Goal: Contribute content

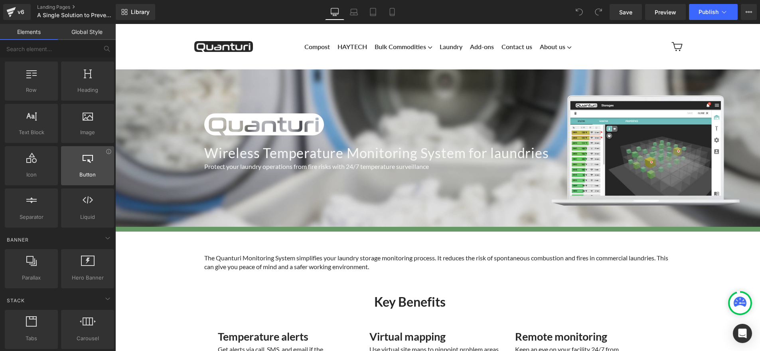
scroll to position [17, 0]
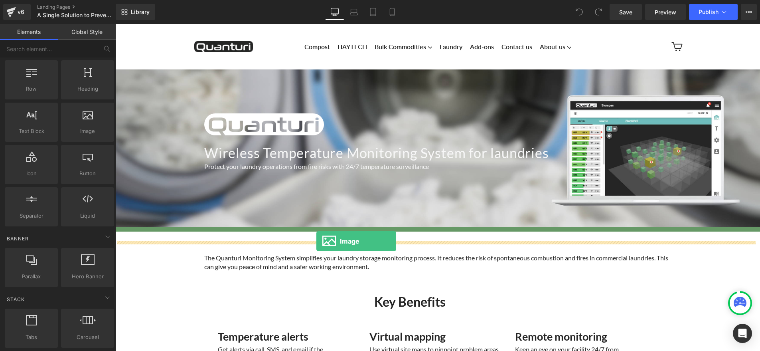
drag, startPoint x: 196, startPoint y: 142, endPoint x: 317, endPoint y: 241, distance: 155.7
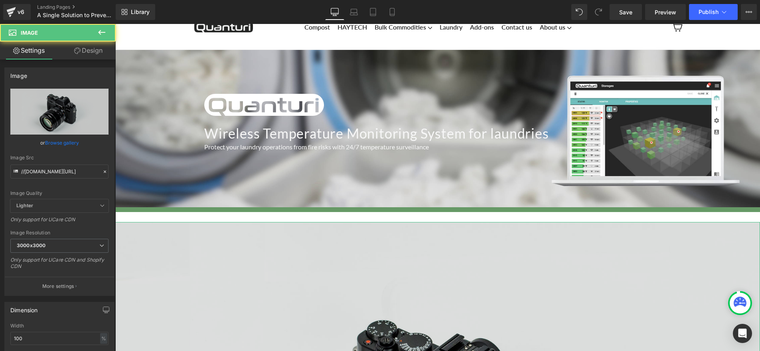
scroll to position [65, 0]
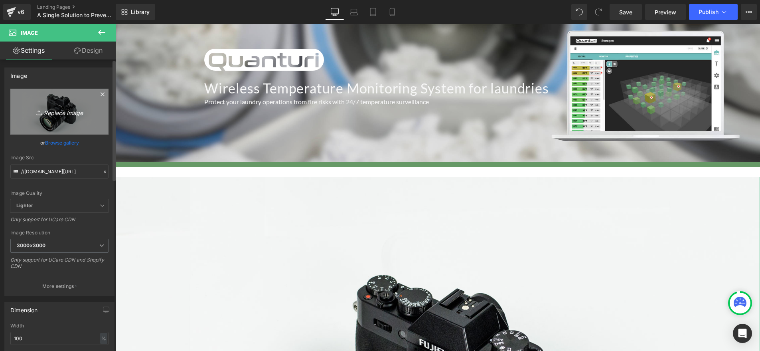
click at [46, 103] on link "Replace Image" at bounding box center [59, 112] width 98 height 46
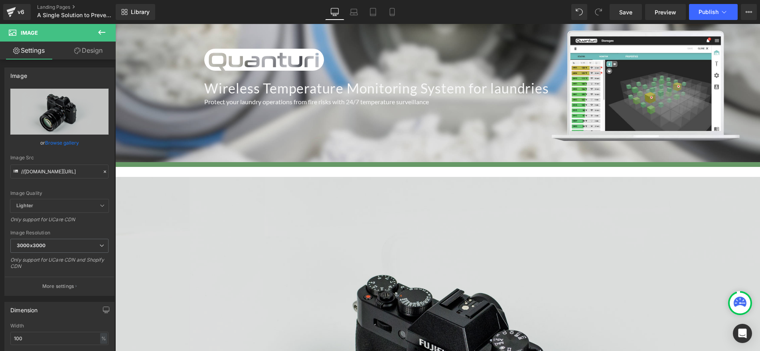
type input "C:\fakepath\the_clean_show.jpg"
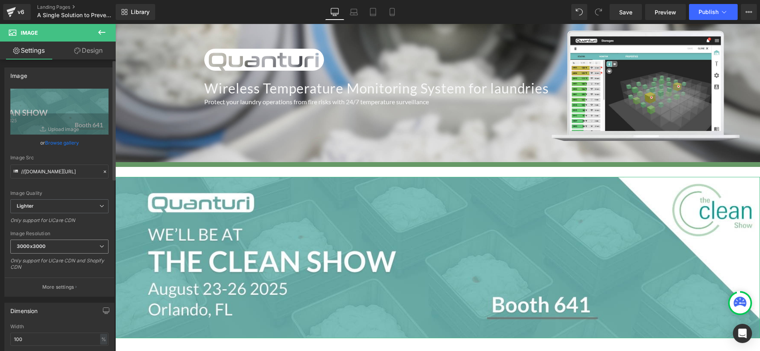
click at [70, 249] on span "3000x3000" at bounding box center [59, 246] width 98 height 14
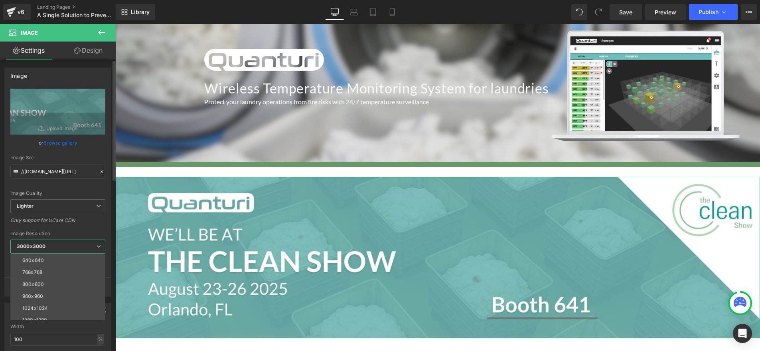
scroll to position [62, 0]
click at [55, 302] on li "1280x1280" at bounding box center [59, 306] width 99 height 12
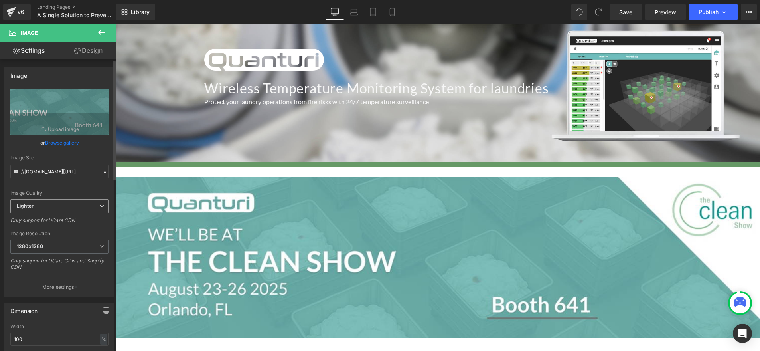
click at [59, 206] on span "Lighter" at bounding box center [59, 206] width 98 height 14
click at [59, 206] on span "Lighter" at bounding box center [57, 206] width 95 height 14
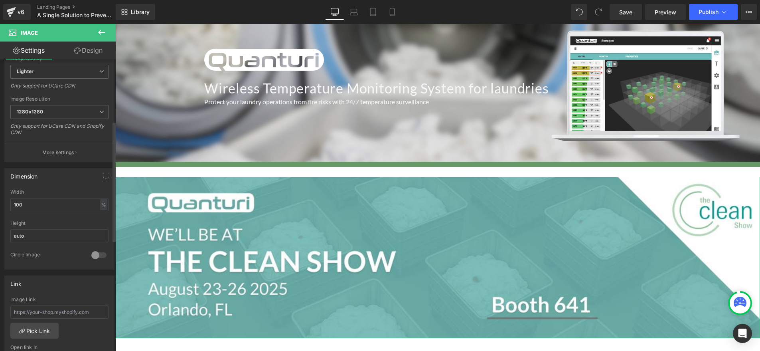
scroll to position [151, 0]
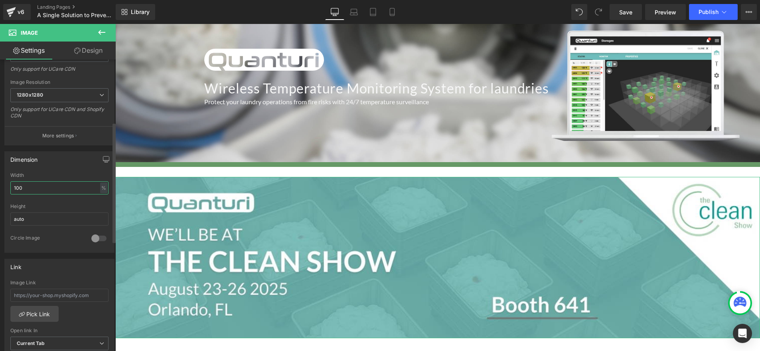
click at [87, 189] on input "100" at bounding box center [59, 187] width 98 height 13
click at [73, 218] on input "auto" at bounding box center [59, 218] width 98 height 13
click at [67, 236] on div "Circle Image" at bounding box center [46, 239] width 73 height 8
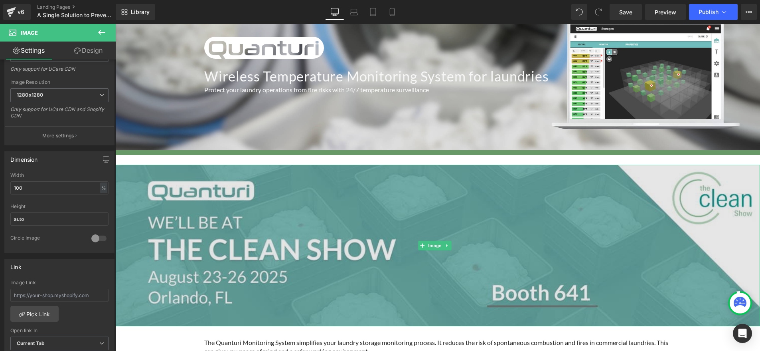
scroll to position [120, 0]
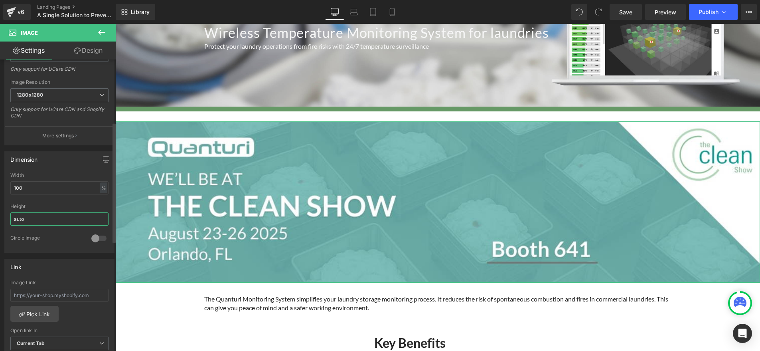
click at [78, 220] on input "auto" at bounding box center [59, 218] width 98 height 13
click at [78, 230] on div at bounding box center [59, 231] width 98 height 5
click at [101, 188] on div "%" at bounding box center [103, 187] width 7 height 11
click at [31, 188] on input "100" at bounding box center [59, 187] width 98 height 13
drag, startPoint x: 34, startPoint y: 189, endPoint x: 11, endPoint y: 189, distance: 22.8
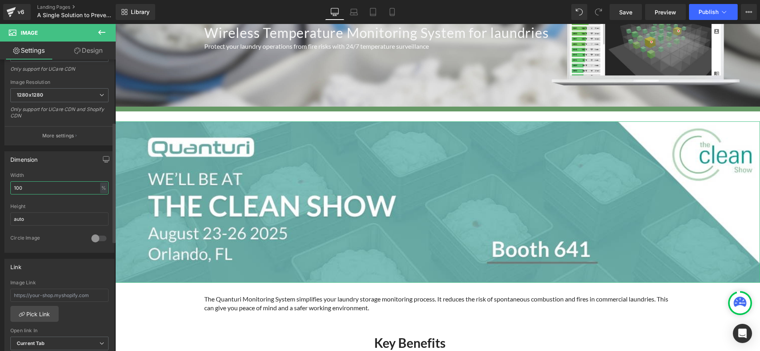
click at [11, 189] on input "100" at bounding box center [59, 187] width 98 height 13
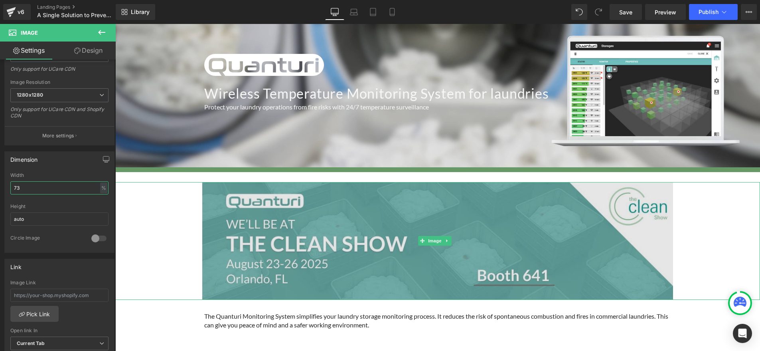
scroll to position [59, 0]
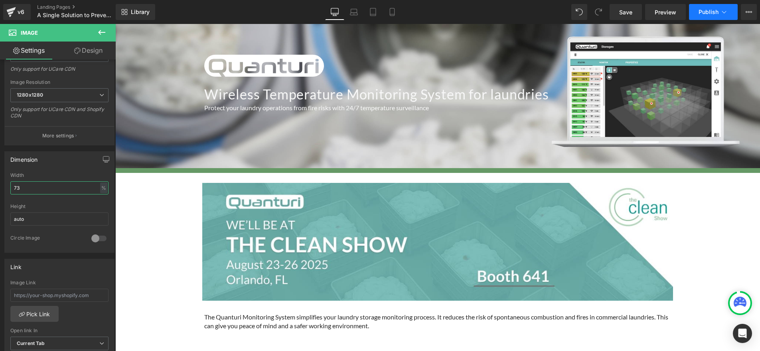
type input "73"
click at [704, 9] on span "Publish" at bounding box center [709, 12] width 20 height 6
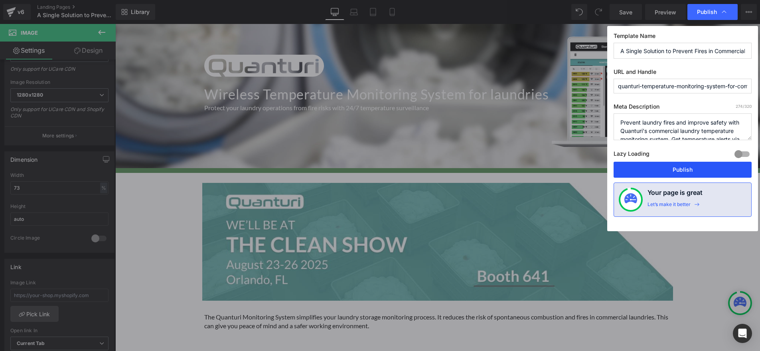
click at [680, 167] on button "Publish" at bounding box center [683, 170] width 138 height 16
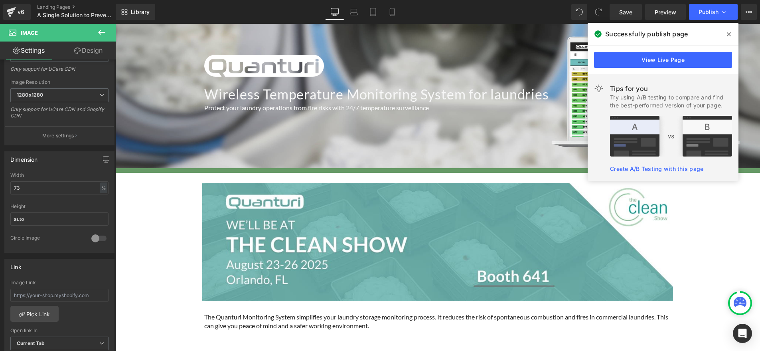
click at [726, 32] on span at bounding box center [729, 34] width 13 height 13
